Goal: Transaction & Acquisition: Book appointment/travel/reservation

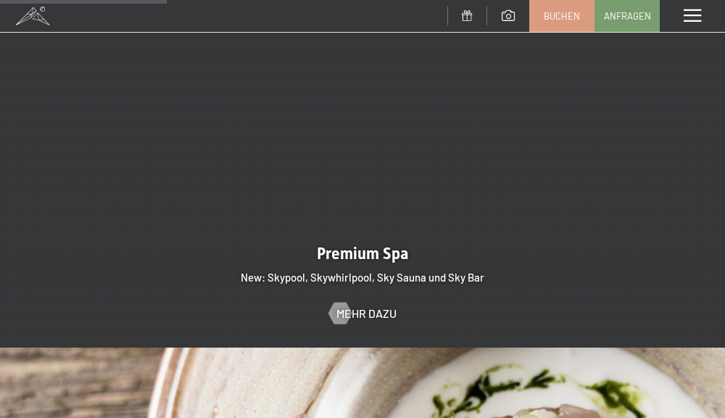
scroll to position [1813, 0]
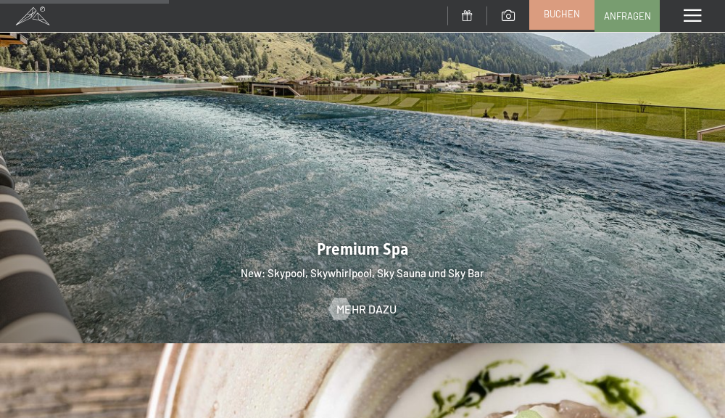
click at [566, 15] on span "Buchen" at bounding box center [562, 13] width 36 height 13
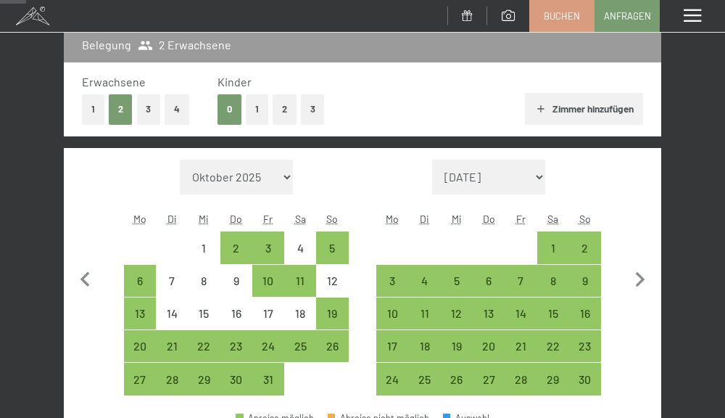
scroll to position [218, 0]
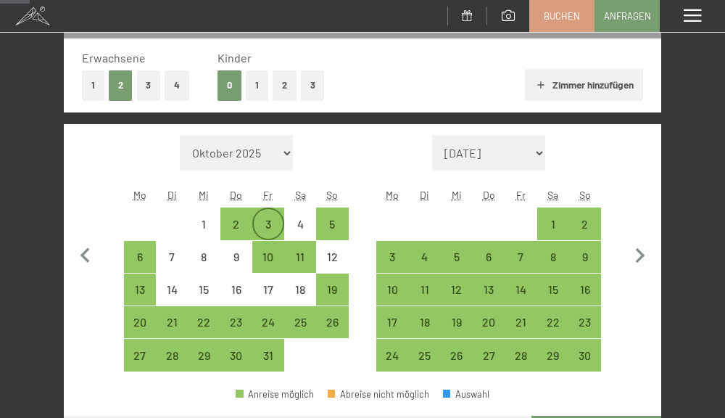
click at [278, 214] on div "3" at bounding box center [268, 223] width 29 height 29
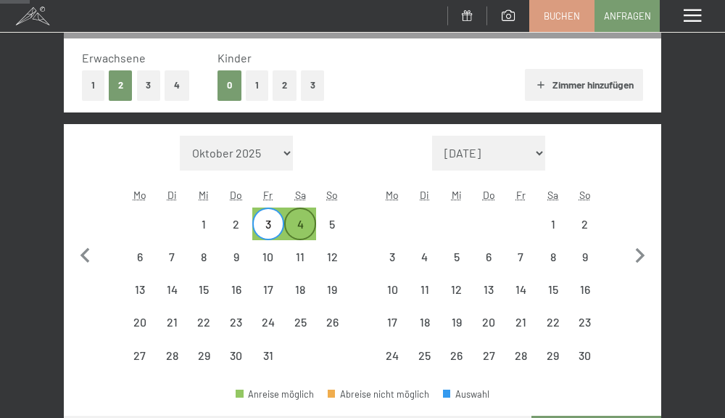
click at [309, 215] on div "4" at bounding box center [300, 223] width 29 height 29
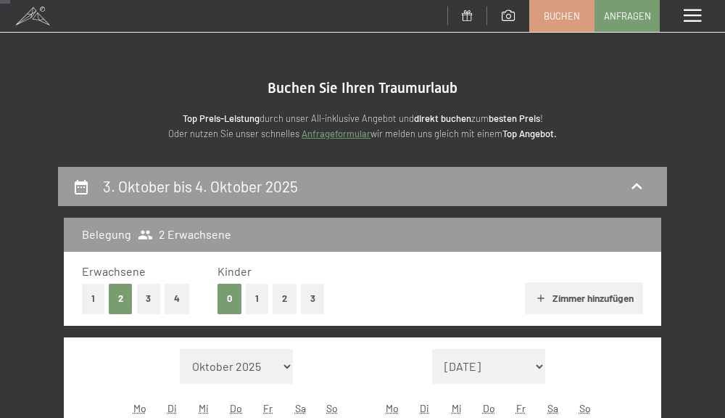
scroll to position [145, 0]
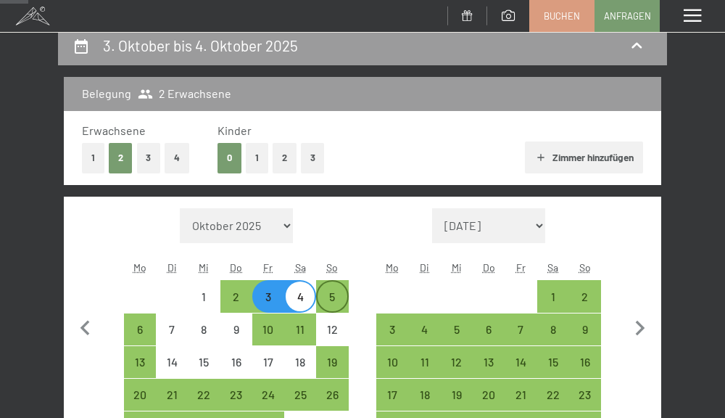
click at [335, 284] on div "5" at bounding box center [332, 295] width 29 height 29
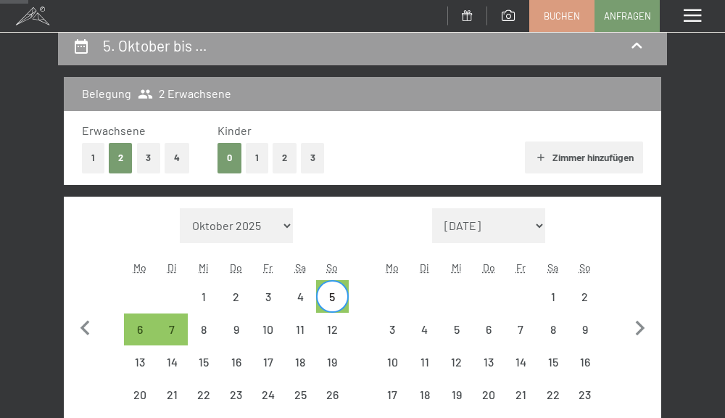
drag, startPoint x: 281, startPoint y: 298, endPoint x: 339, endPoint y: 289, distance: 58.1
click at [285, 297] on div "1 2 3 4 5" at bounding box center [236, 296] width 225 height 33
click at [265, 288] on div "3" at bounding box center [268, 295] width 29 height 29
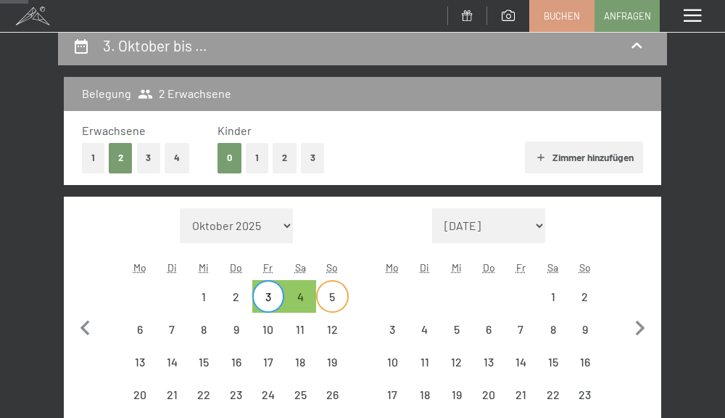
click at [331, 288] on div "5" at bounding box center [332, 295] width 29 height 29
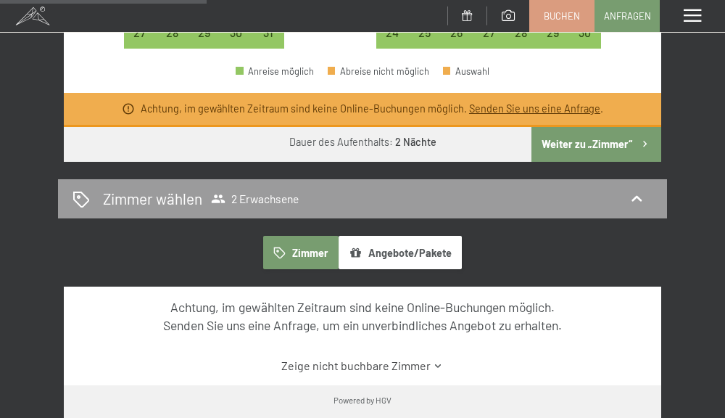
scroll to position [580, 0]
